Goal: Entertainment & Leisure: Consume media (video, audio)

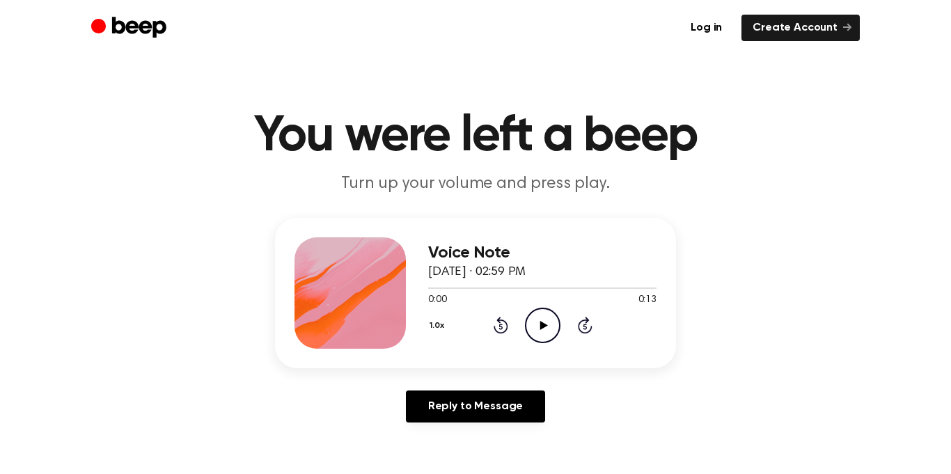
click at [551, 321] on icon "Play Audio" at bounding box center [543, 326] width 36 height 36
click at [543, 334] on icon "Play Audio" at bounding box center [543, 326] width 36 height 36
click at [542, 332] on icon "Play Audio" at bounding box center [543, 326] width 36 height 36
click at [496, 324] on icon "Rewind 5 seconds" at bounding box center [500, 325] width 15 height 18
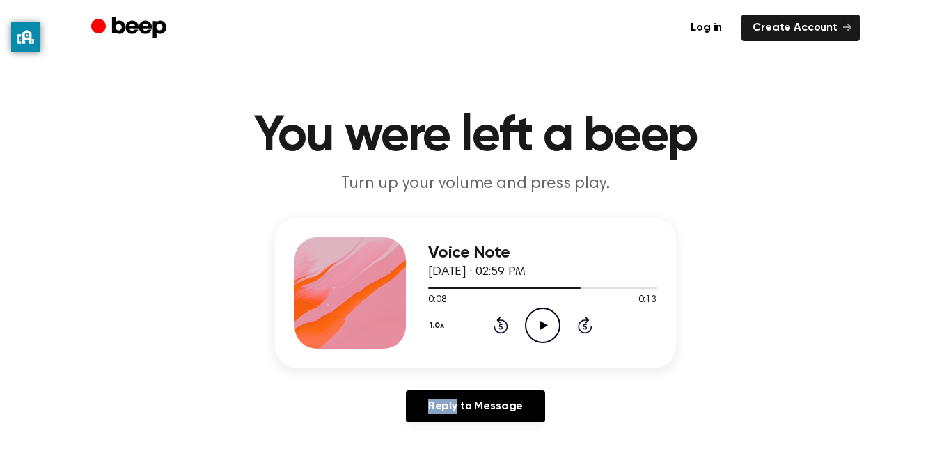
click at [496, 324] on icon "Rewind 5 seconds" at bounding box center [500, 325] width 15 height 18
click at [550, 314] on icon "Play Audio" at bounding box center [543, 326] width 36 height 36
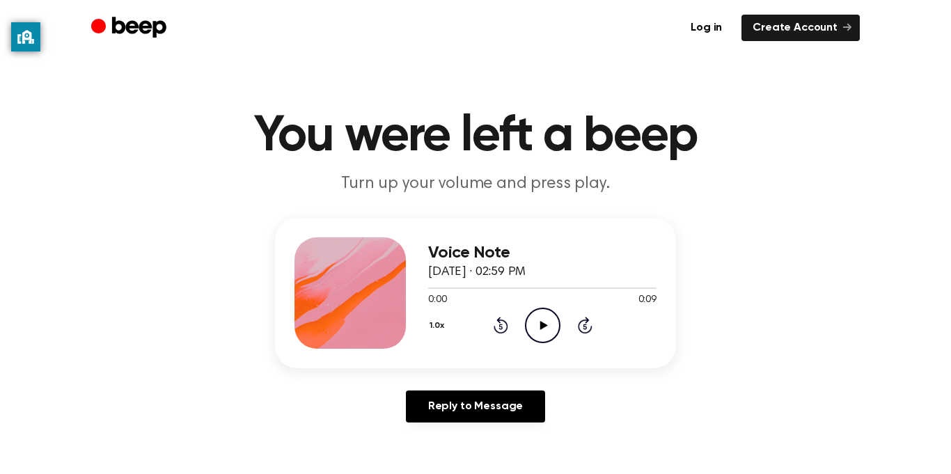
click at [535, 335] on icon "Play Audio" at bounding box center [543, 326] width 36 height 36
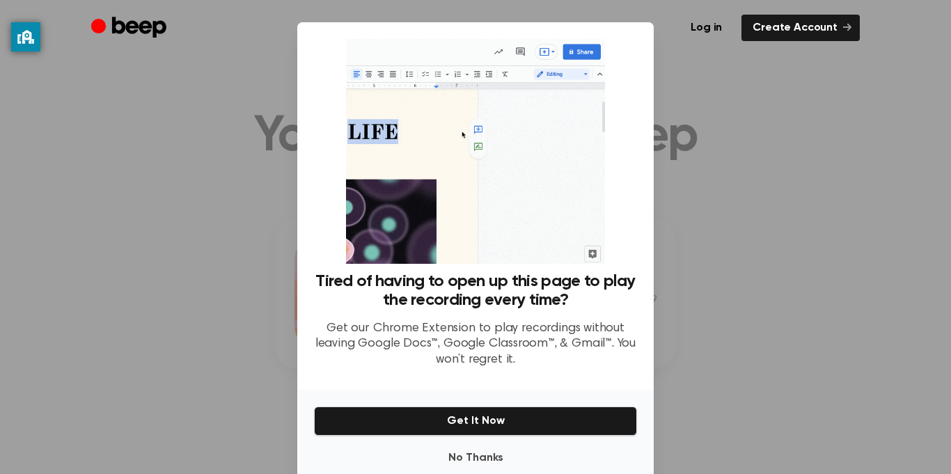
click at [690, 192] on div at bounding box center [475, 237] width 951 height 474
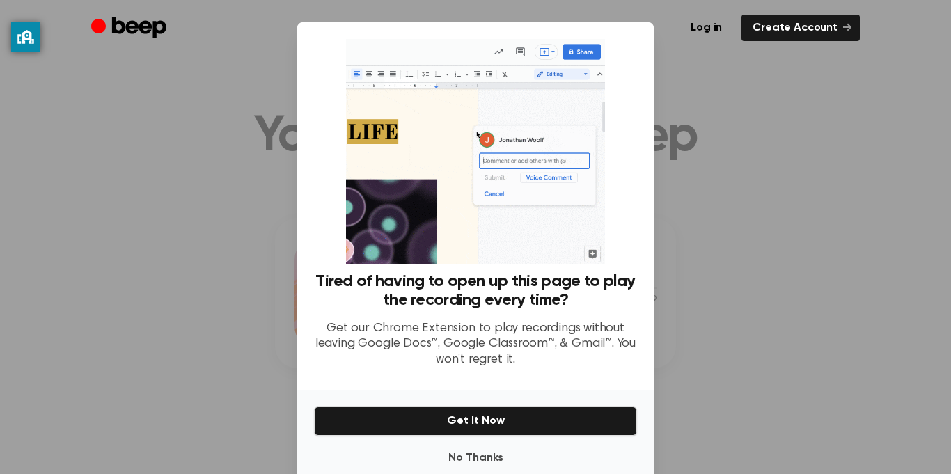
click at [702, 185] on div at bounding box center [475, 237] width 951 height 474
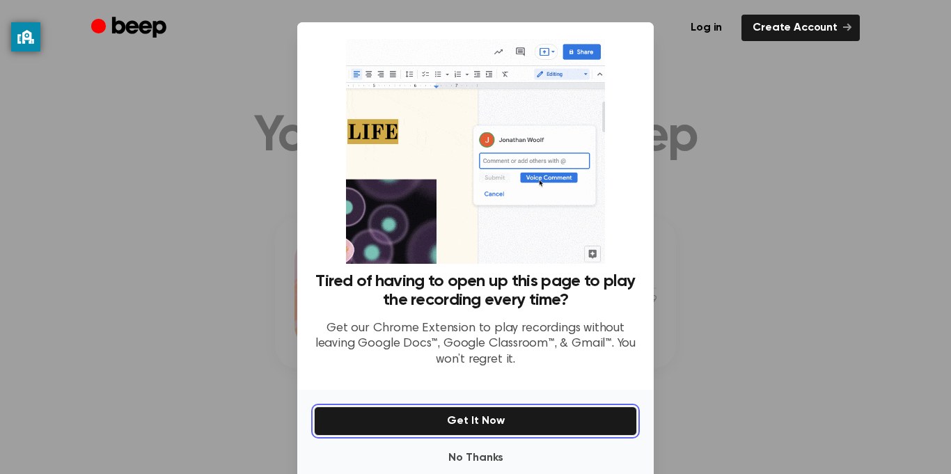
click at [460, 433] on button "Get It Now" at bounding box center [475, 421] width 323 height 29
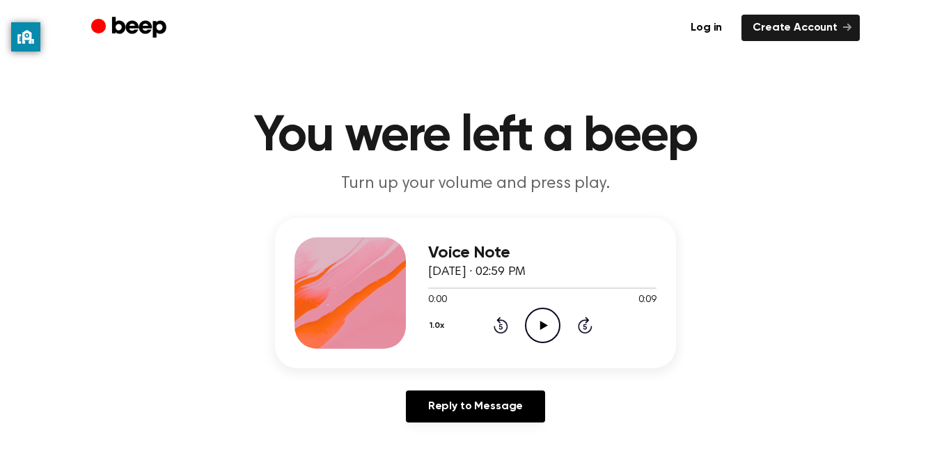
click at [537, 320] on icon "Play Audio" at bounding box center [543, 326] width 36 height 36
click at [529, 331] on icon "Play Audio" at bounding box center [543, 326] width 36 height 36
click at [532, 327] on icon "Play Audio" at bounding box center [543, 326] width 36 height 36
click at [532, 343] on icon "Play Audio" at bounding box center [543, 326] width 36 height 36
click at [532, 322] on icon "Play Audio" at bounding box center [543, 326] width 36 height 36
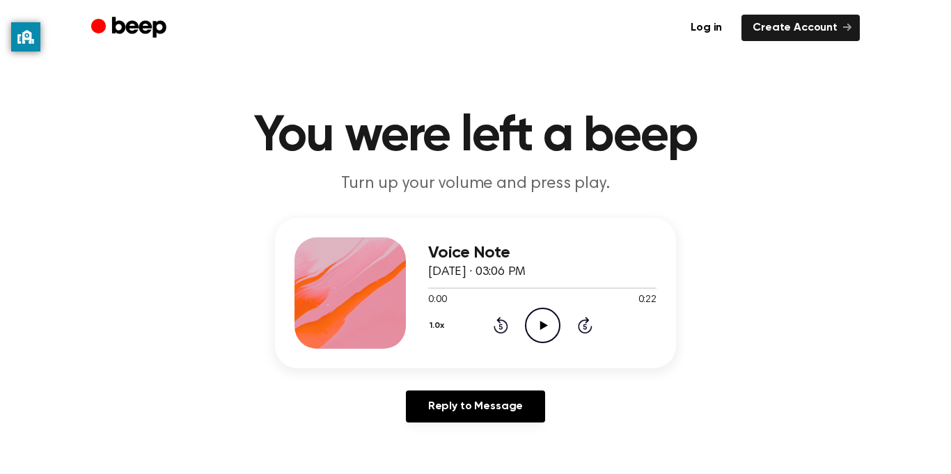
click at [537, 319] on icon "Play Audio" at bounding box center [543, 326] width 36 height 36
click at [538, 335] on icon "Play Audio" at bounding box center [543, 326] width 36 height 36
click at [545, 325] on icon at bounding box center [544, 325] width 8 height 9
click at [535, 331] on icon "Play Audio" at bounding box center [543, 326] width 36 height 36
click at [535, 322] on icon "Pause Audio" at bounding box center [543, 326] width 36 height 36
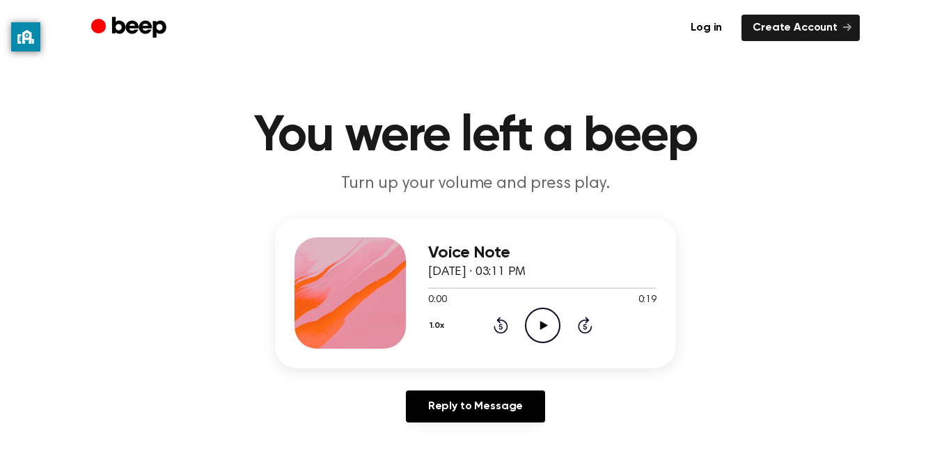
click at [537, 320] on icon "Play Audio" at bounding box center [543, 326] width 36 height 36
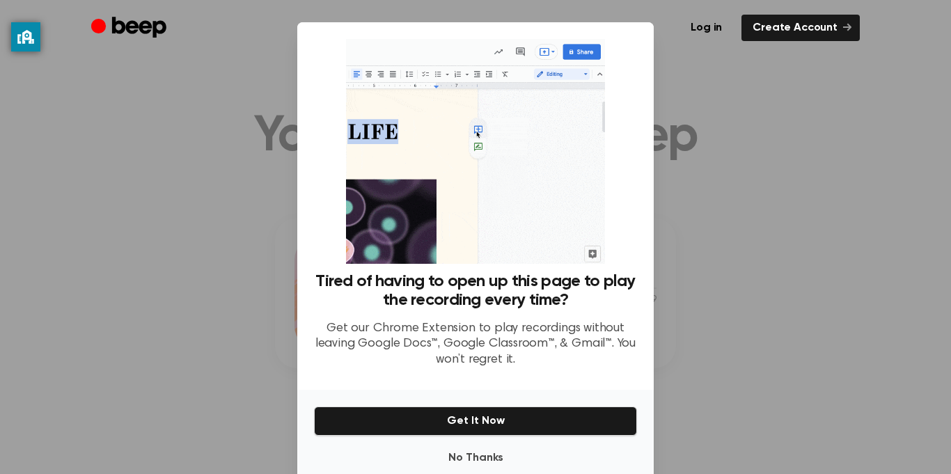
click at [711, 77] on div at bounding box center [475, 237] width 951 height 474
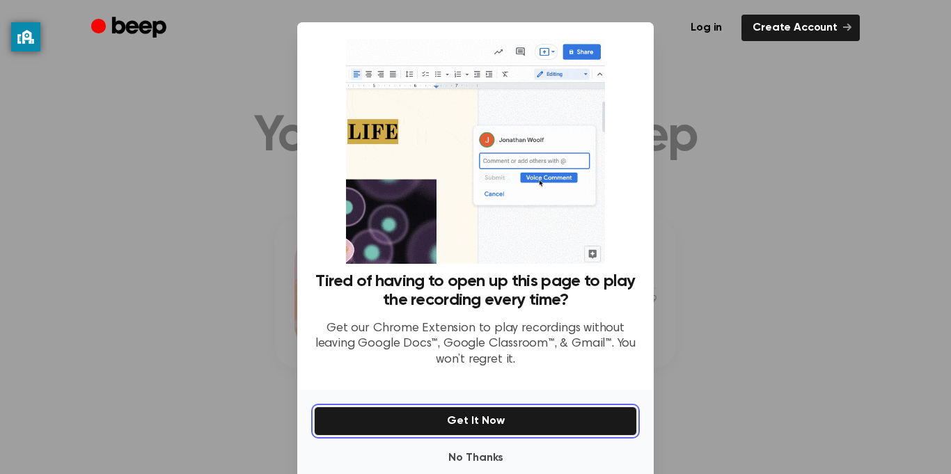
click at [469, 410] on button "Get It Now" at bounding box center [475, 421] width 323 height 29
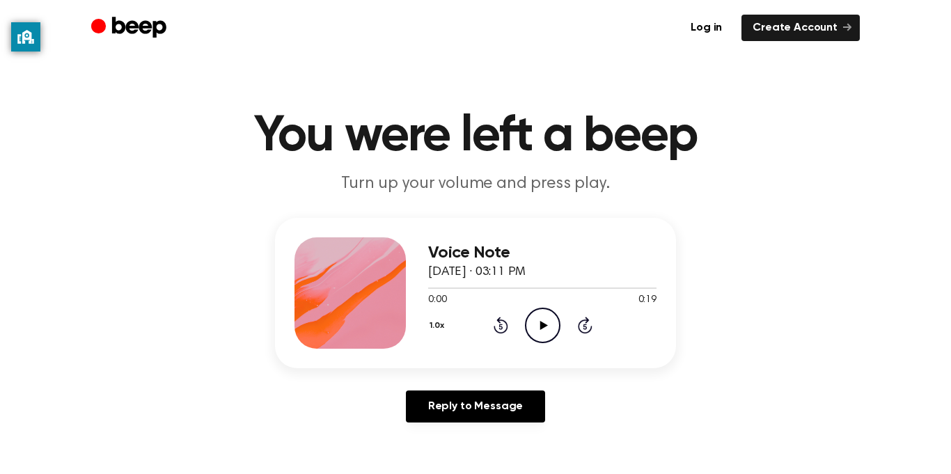
click at [534, 318] on icon "Play Audio" at bounding box center [543, 326] width 36 height 36
